Goal: Task Accomplishment & Management: Manage account settings

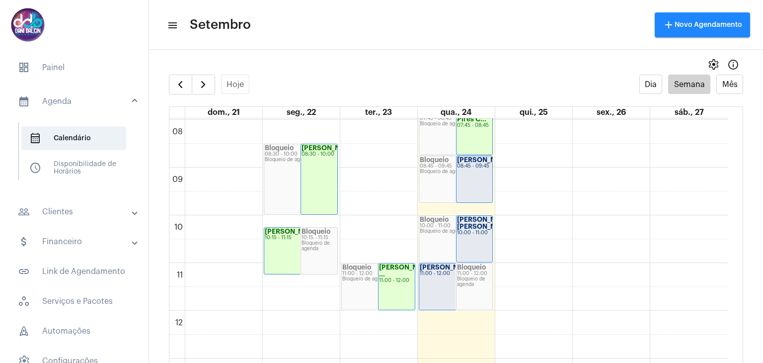
scroll to position [387, 0]
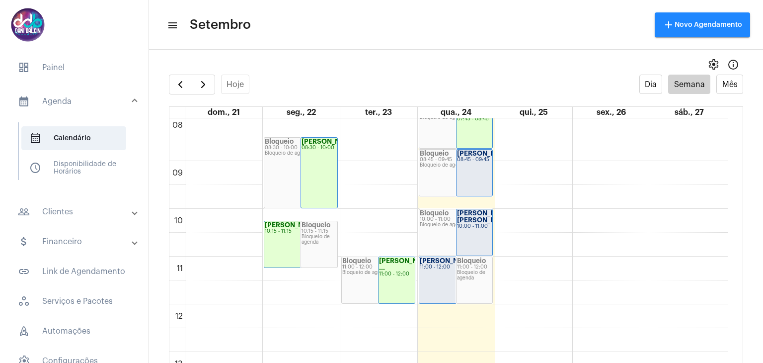
click at [475, 171] on div "[PERSON_NAME]... 08:45 - 09:45" at bounding box center [475, 173] width 36 height 46
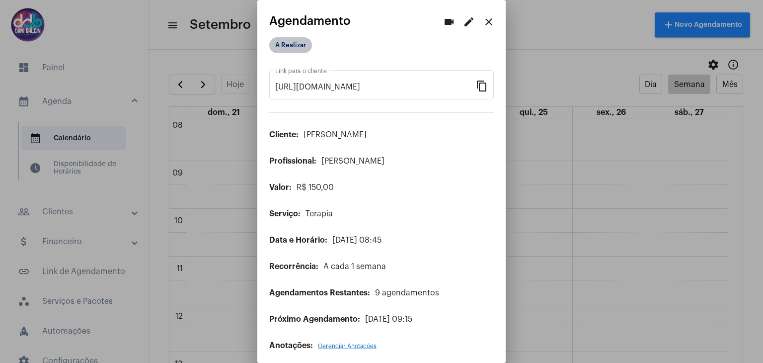
click at [298, 43] on mat-chip "A Realizar" at bounding box center [290, 45] width 43 height 16
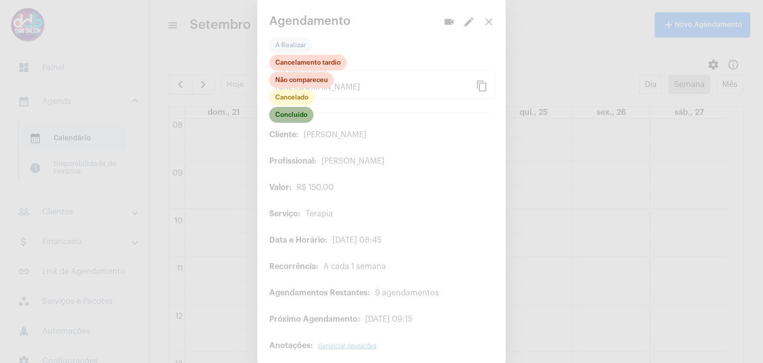
click at [302, 113] on mat-chip "Concluído" at bounding box center [291, 115] width 44 height 16
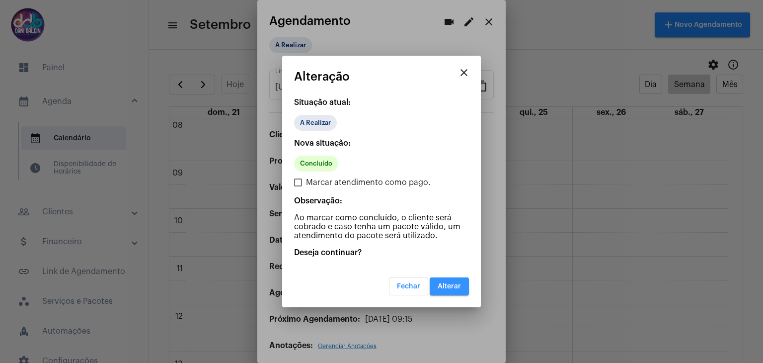
click at [436, 284] on button "Alterar" at bounding box center [449, 286] width 39 height 18
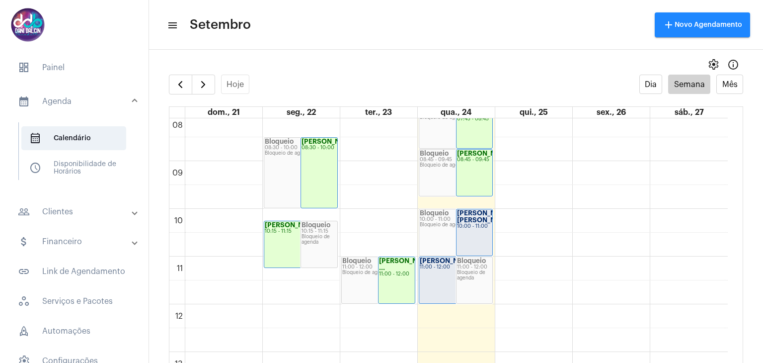
click at [477, 217] on strong "[PERSON_NAME] [PERSON_NAME].." at bounding box center [487, 216] width 60 height 13
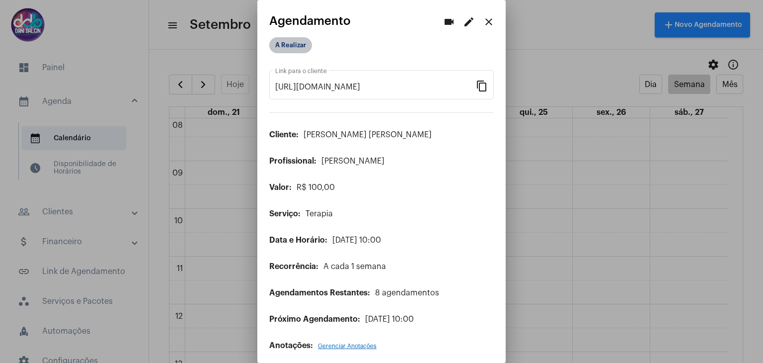
click at [288, 42] on mat-chip "A Realizar" at bounding box center [290, 45] width 43 height 16
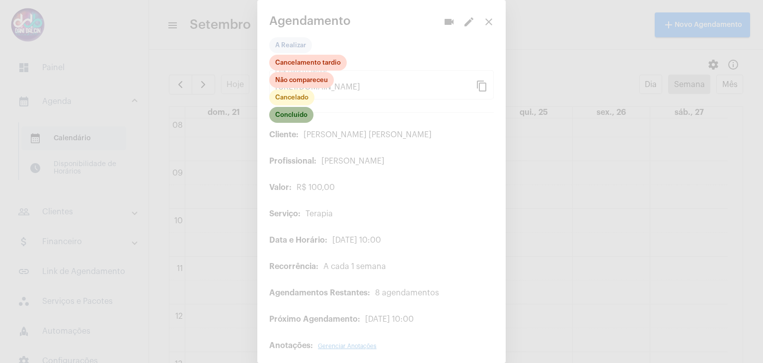
click at [297, 115] on mat-chip "Concluído" at bounding box center [291, 115] width 44 height 16
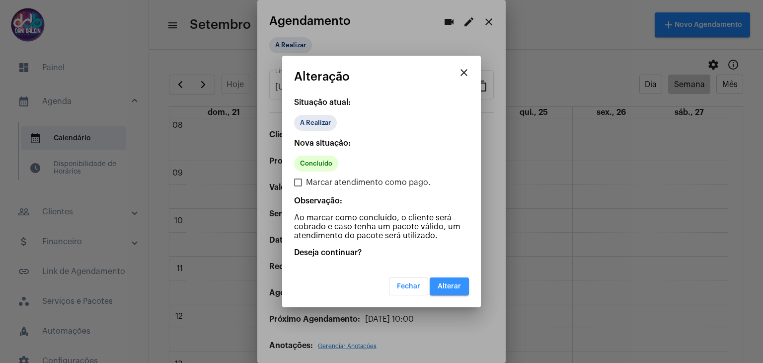
click at [435, 283] on button "Alterar" at bounding box center [449, 286] width 39 height 18
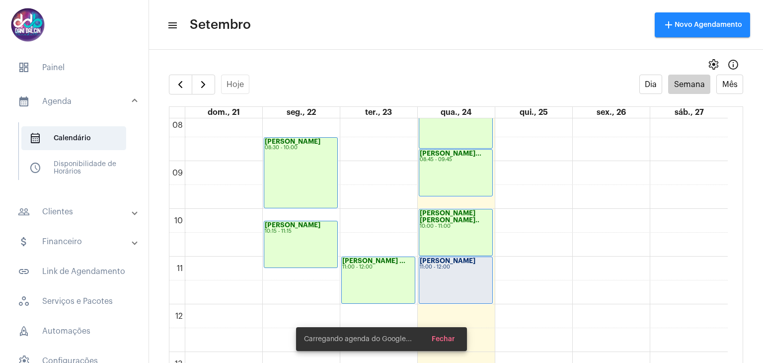
click at [442, 278] on div "[PERSON_NAME] 11:00 - 12:00" at bounding box center [455, 280] width 73 height 46
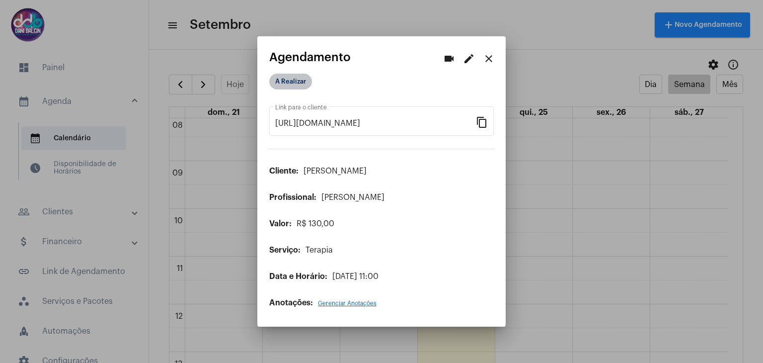
click at [298, 82] on mat-chip "A Realizar" at bounding box center [290, 82] width 43 height 16
